Goal: Navigation & Orientation: Understand site structure

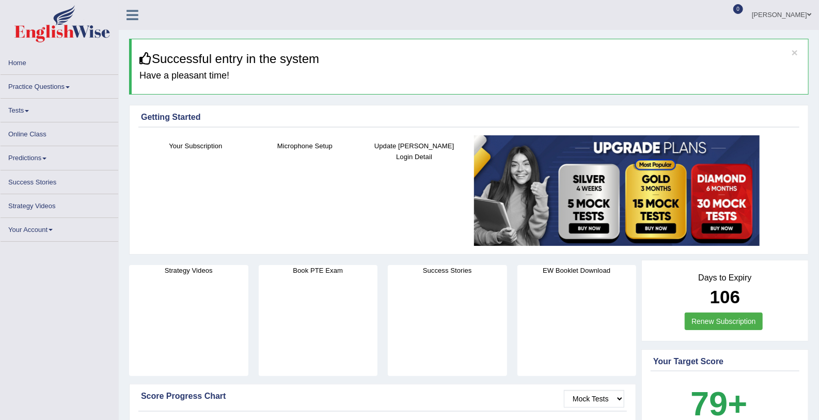
click at [69, 86] on span at bounding box center [68, 87] width 4 height 2
click at [68, 86] on span at bounding box center [68, 87] width 4 height 2
click at [67, 85] on link "Practice Questions" at bounding box center [60, 85] width 118 height 20
click at [28, 105] on link "Tests" at bounding box center [60, 109] width 118 height 20
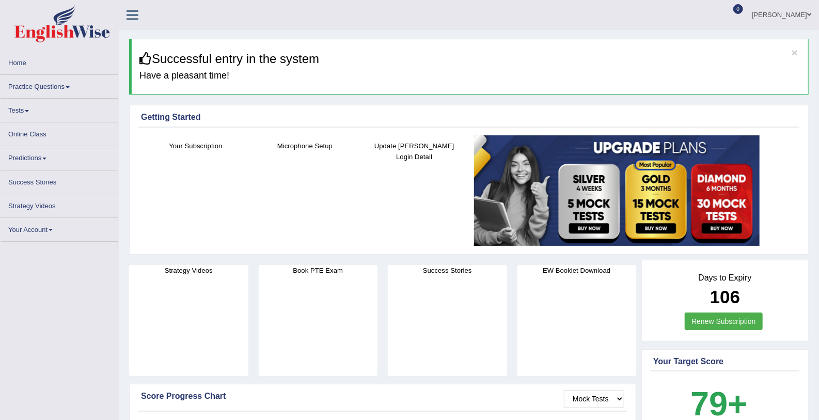
click at [46, 87] on link "Practice Questions" at bounding box center [60, 85] width 118 height 20
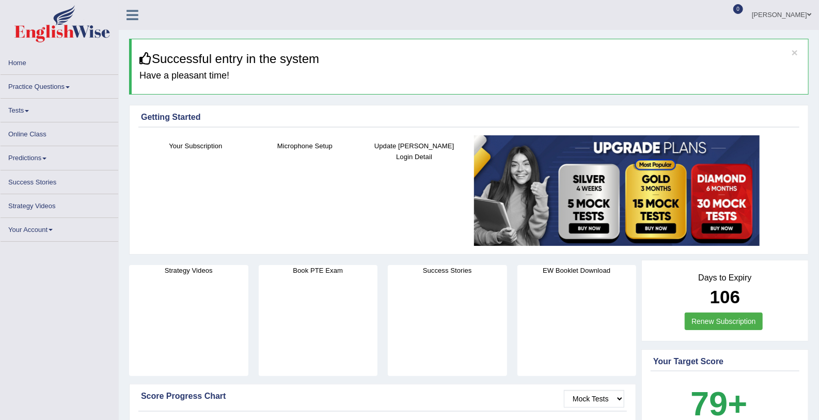
click at [46, 87] on link "Practice Questions" at bounding box center [60, 85] width 118 height 20
click at [790, 15] on link "[PERSON_NAME]" at bounding box center [781, 13] width 75 height 27
click at [807, 13] on span at bounding box center [809, 14] width 4 height 7
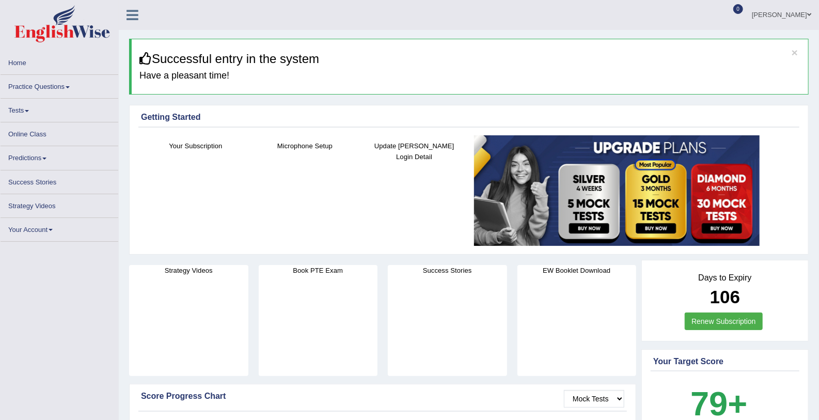
click at [636, 81] on h4 "Have a pleasant time!" at bounding box center [469, 76] width 661 height 10
